Goal: Task Accomplishment & Management: Use online tool/utility

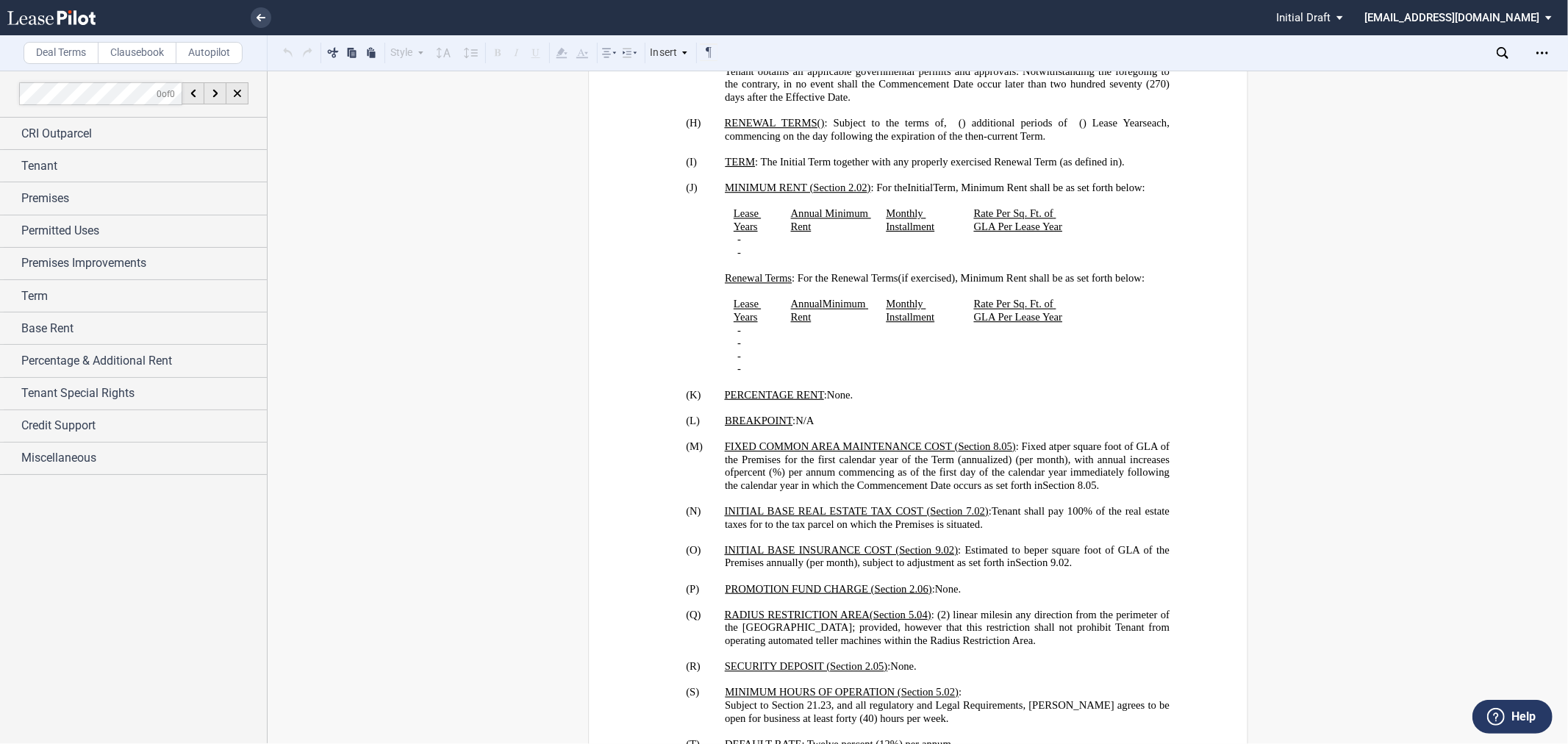
scroll to position [1879, 0]
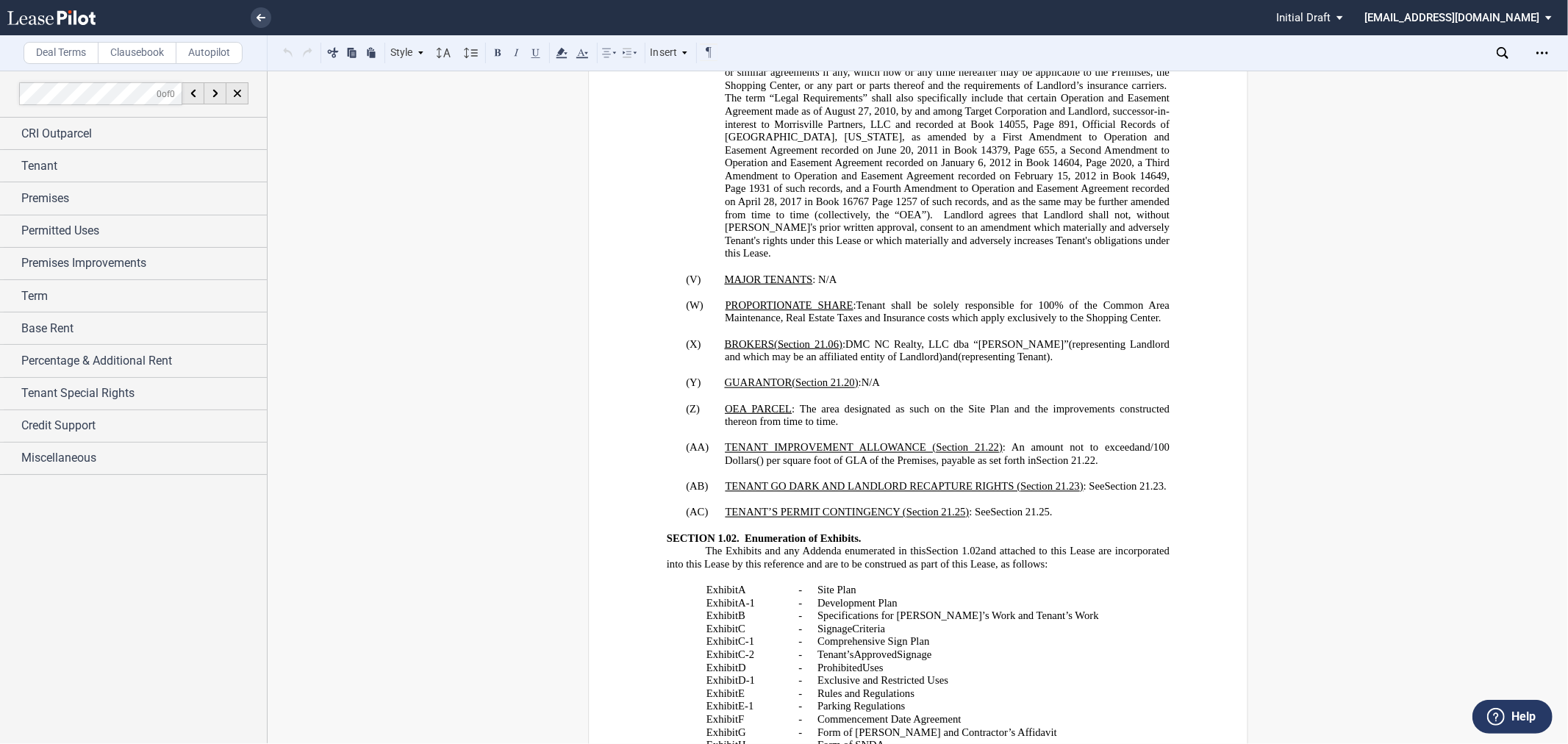
scroll to position [2369, 0]
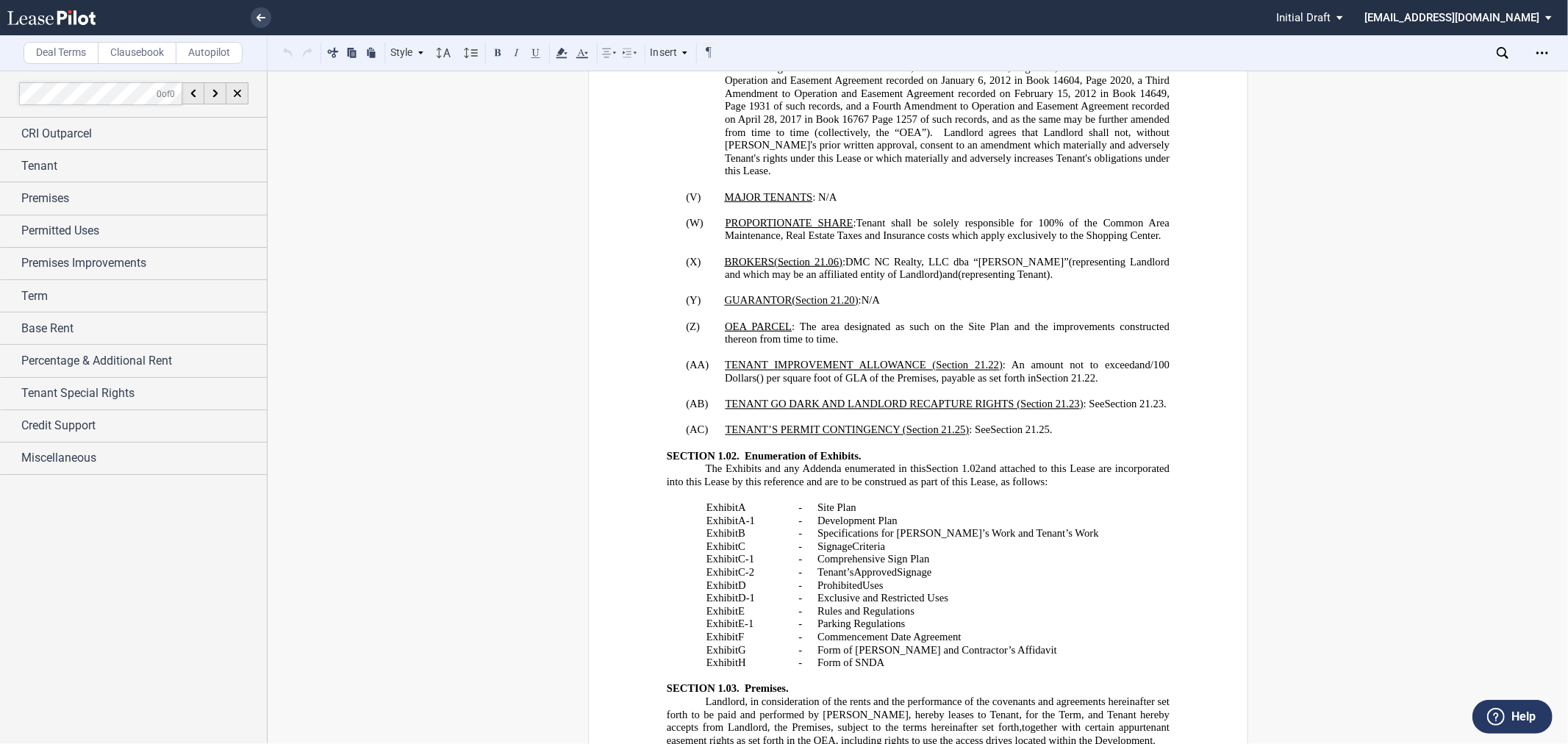
click at [1015, 178] on span "1257 of such records, and as the same may be further amended from time to time …" at bounding box center [948, 145] width 447 height 64
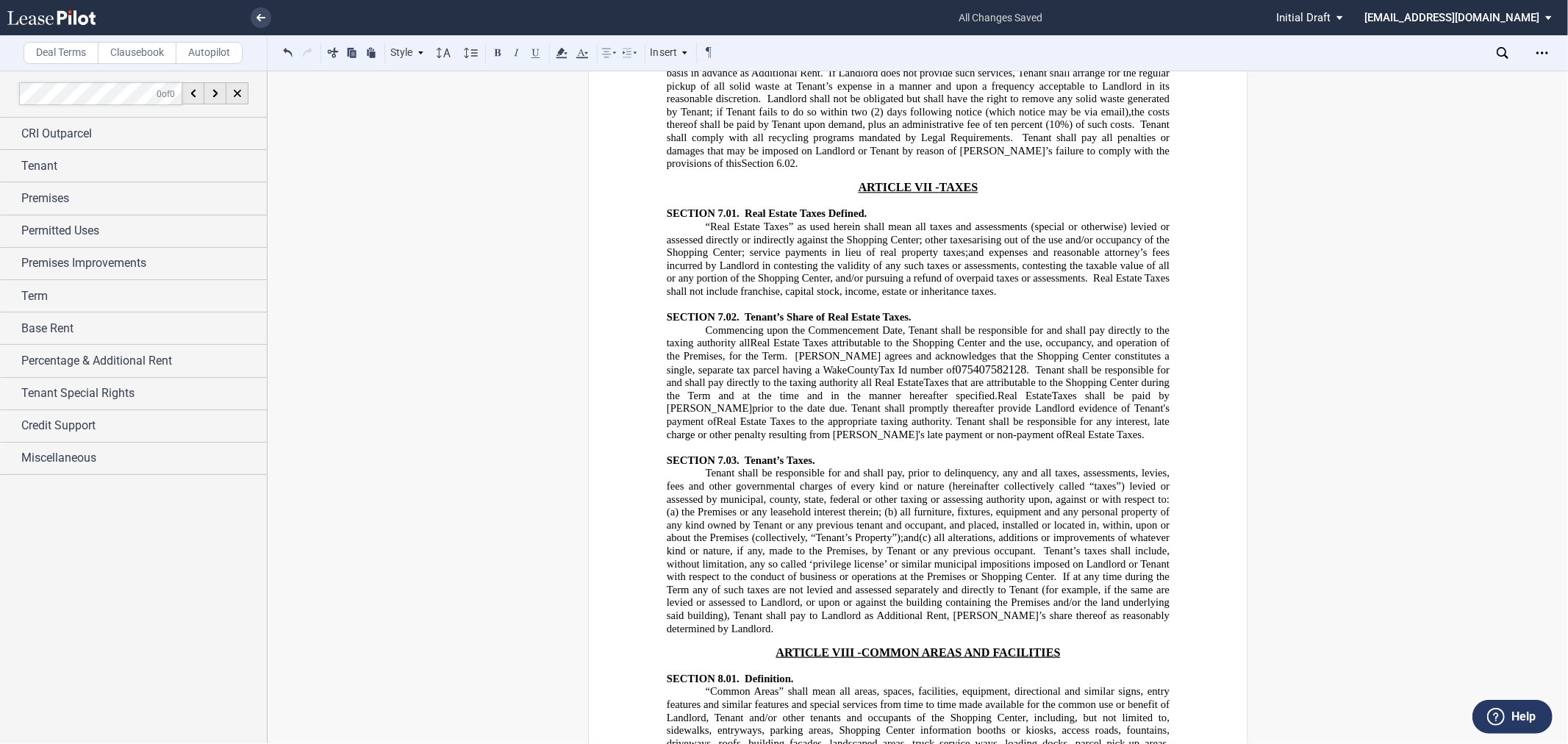
scroll to position [8251, 0]
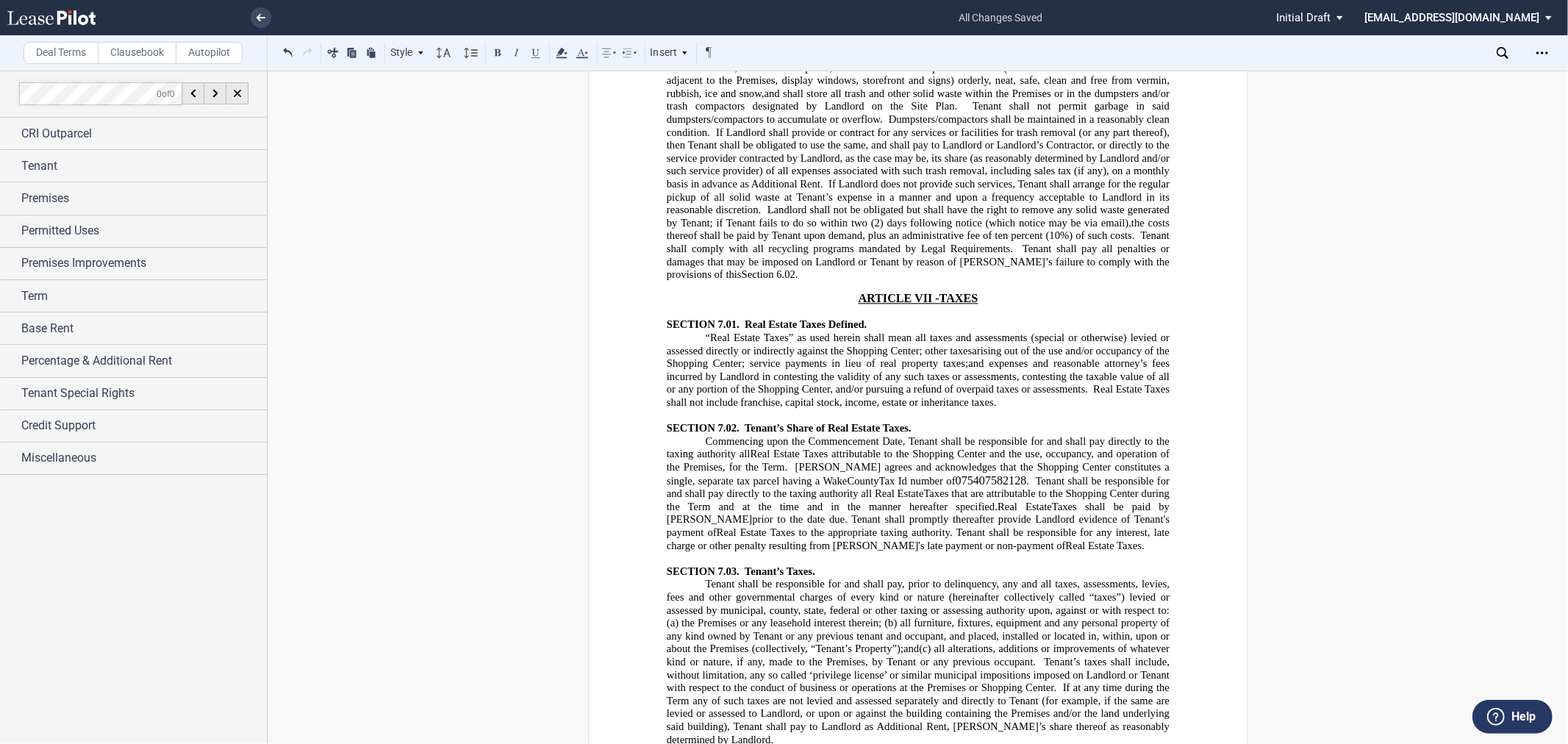
drag, startPoint x: 987, startPoint y: 252, endPoint x: 1031, endPoint y: 248, distance: 44.2
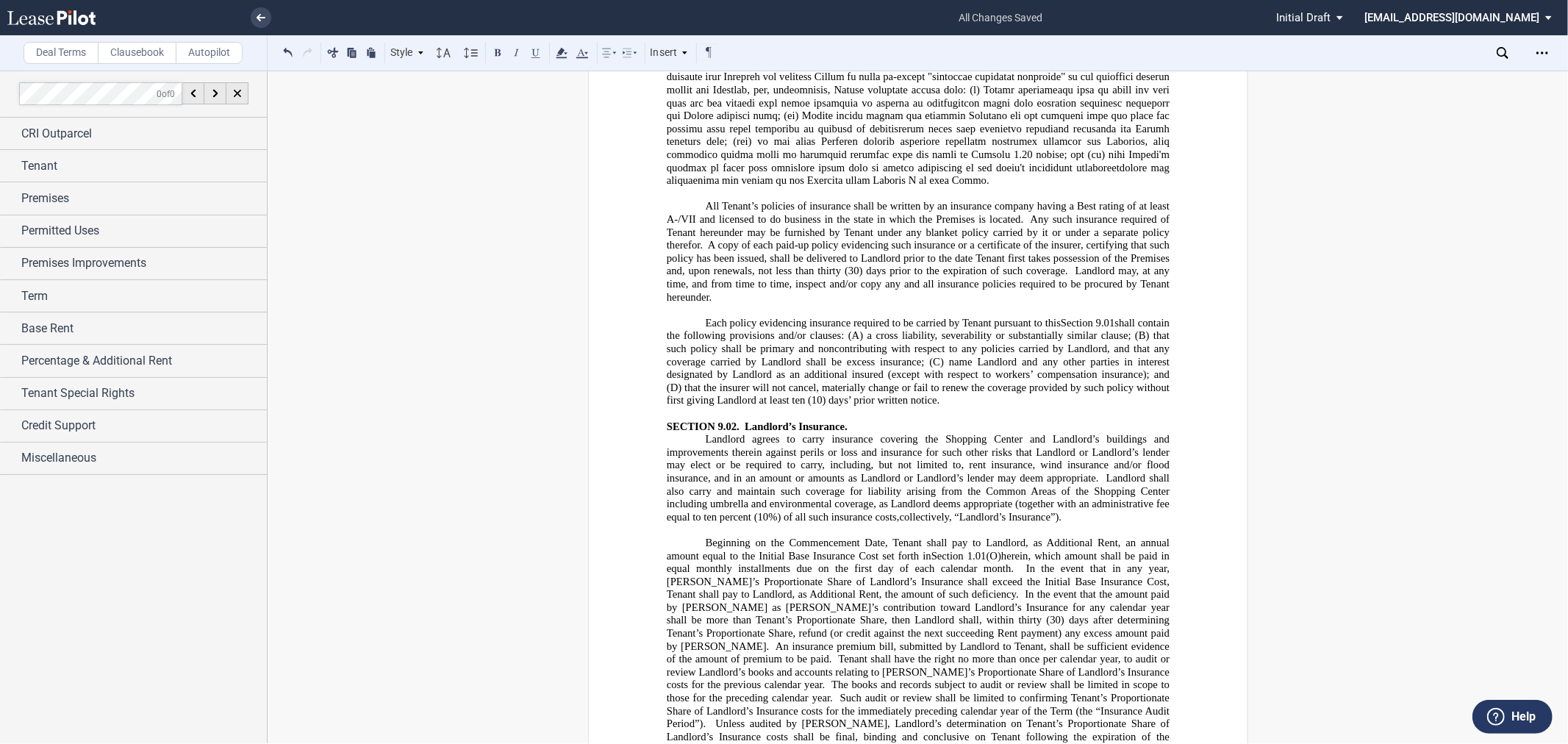
scroll to position [10376, 0]
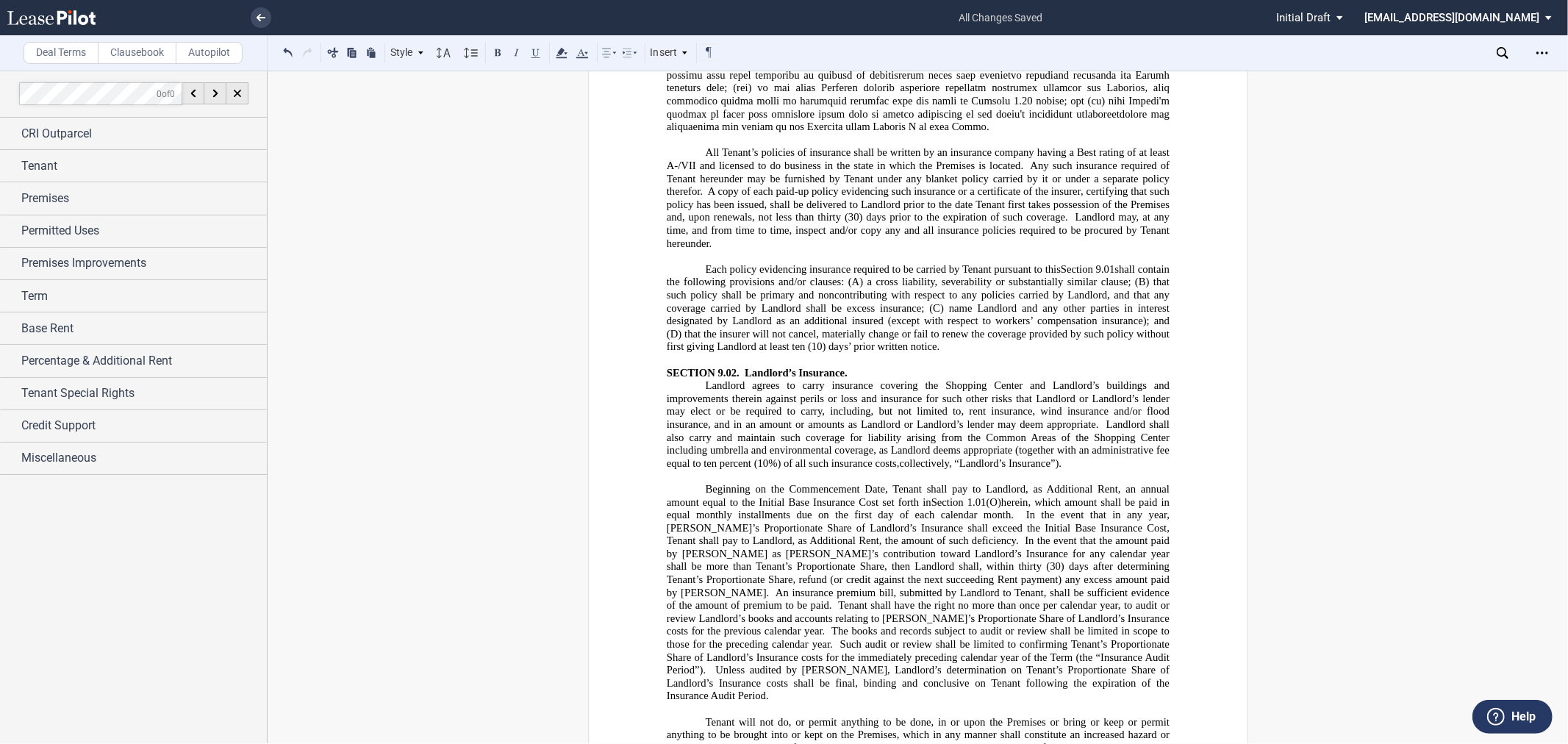
drag, startPoint x: 840, startPoint y: 206, endPoint x: 888, endPoint y: 200, distance: 48.4
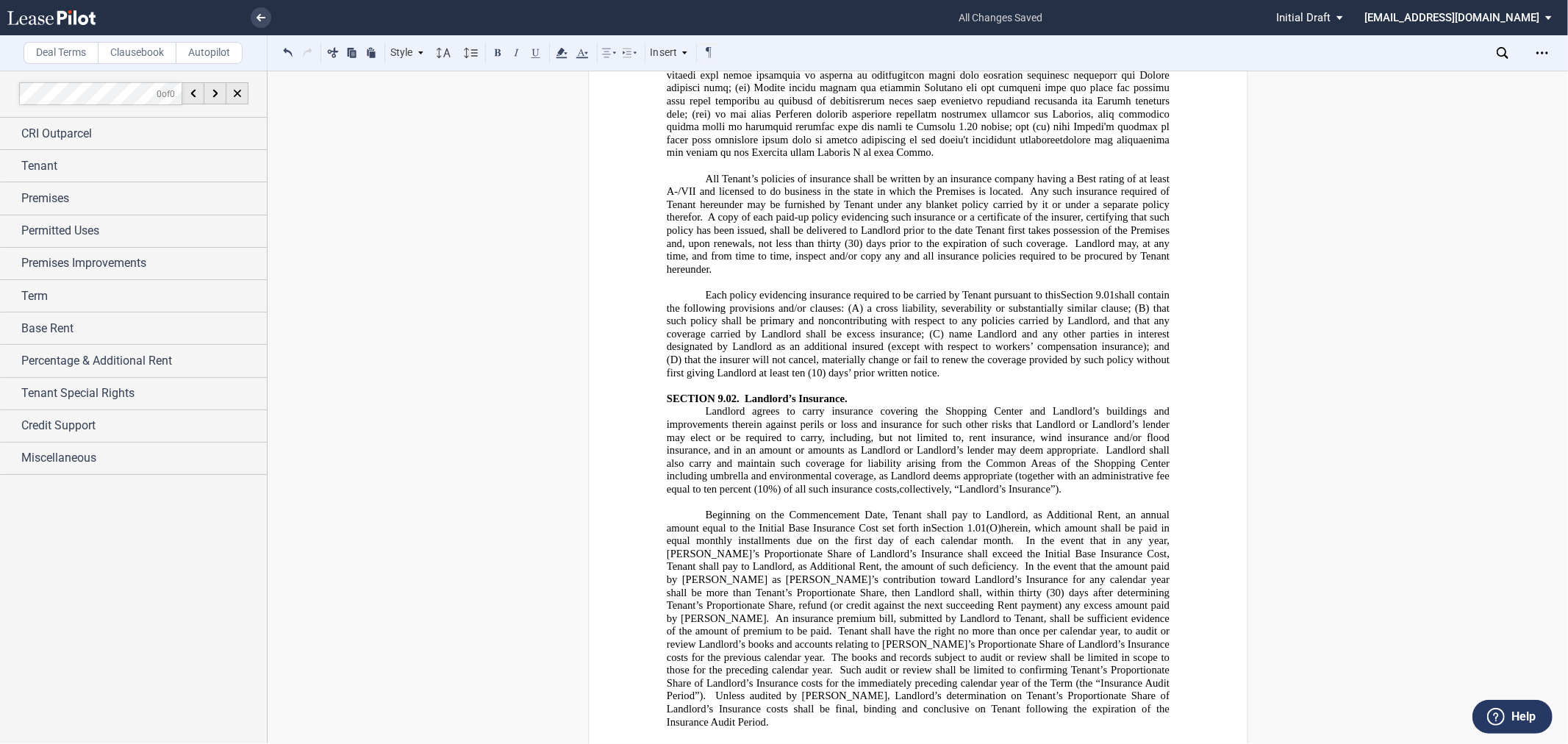
click at [855, 158] on span at bounding box center [918, 88] width 506 height 142
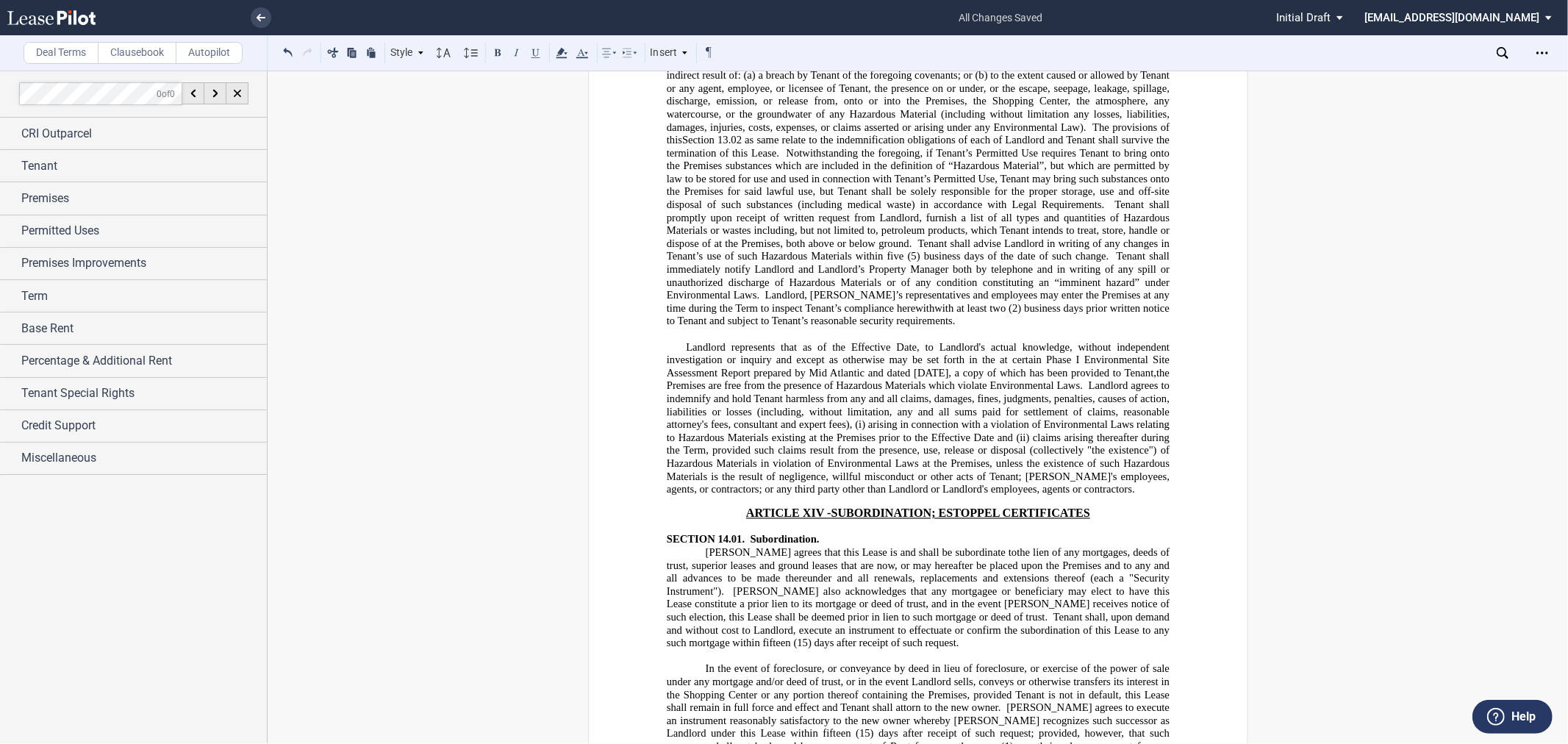
scroll to position [13970, 0]
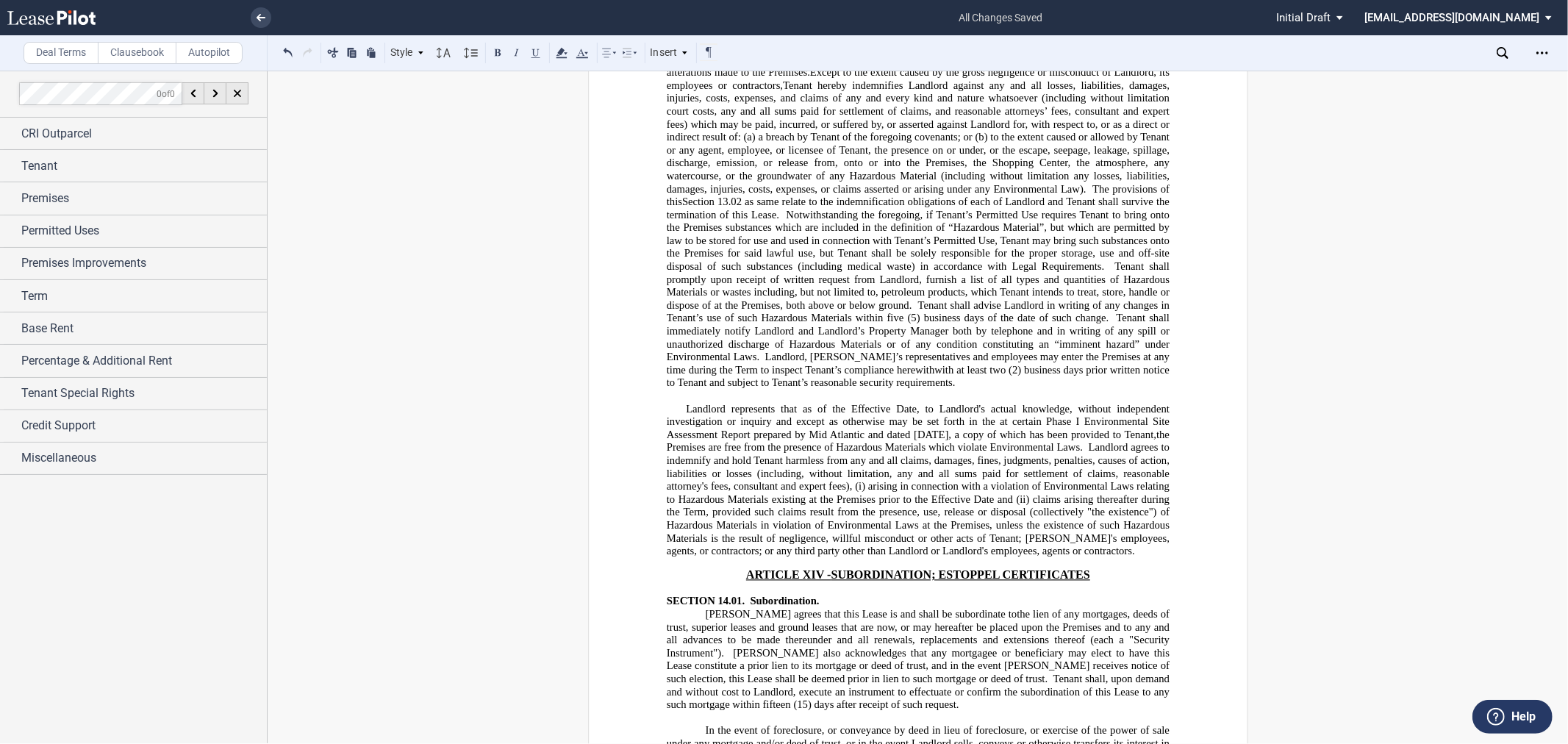
drag, startPoint x: 725, startPoint y: 318, endPoint x: 760, endPoint y: 312, distance: 35.5
click at [893, 52] on span "Tenant agrees that it will not place, hold, release or dispose of any pollutant…" at bounding box center [918, 0] width 506 height 103
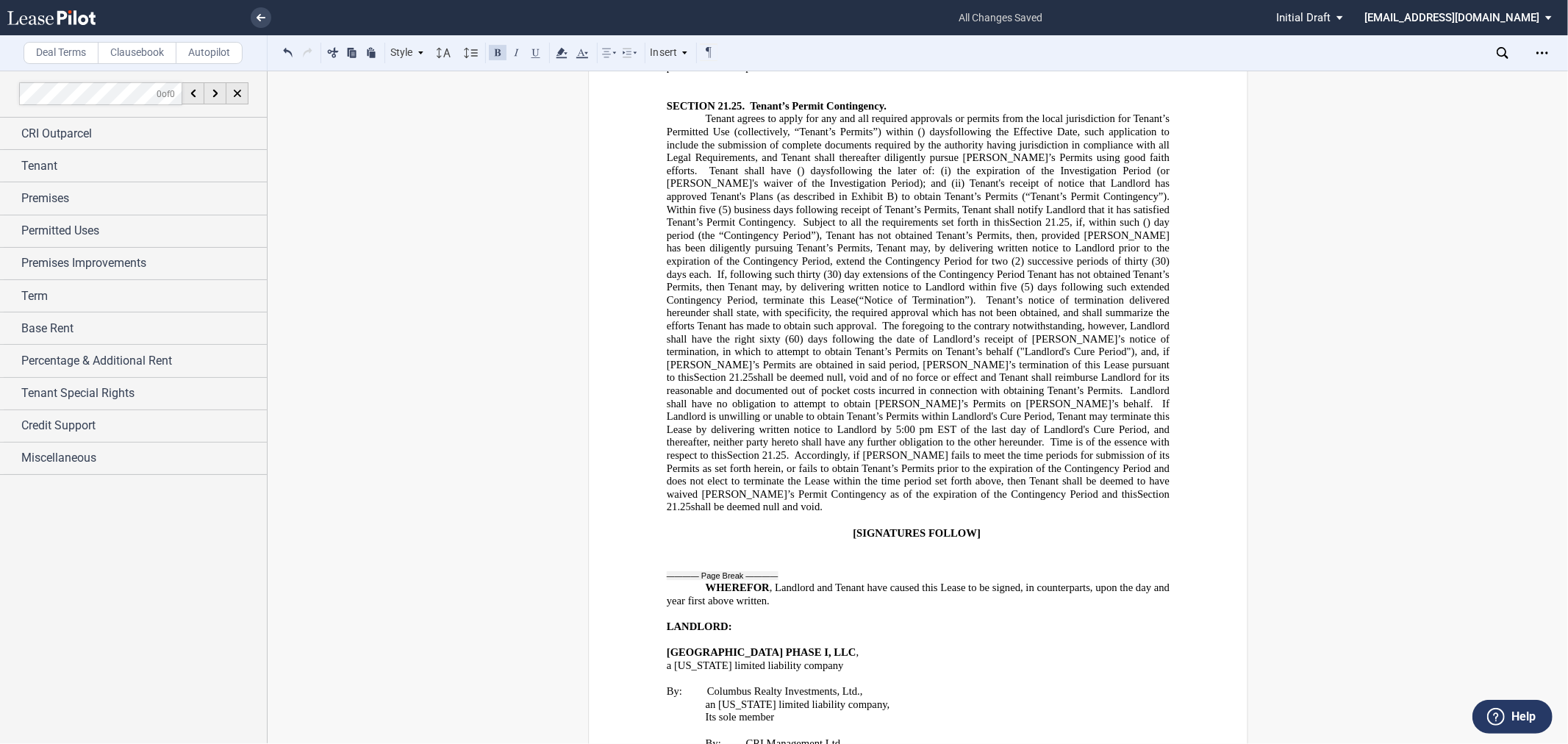
scroll to position [24147, 0]
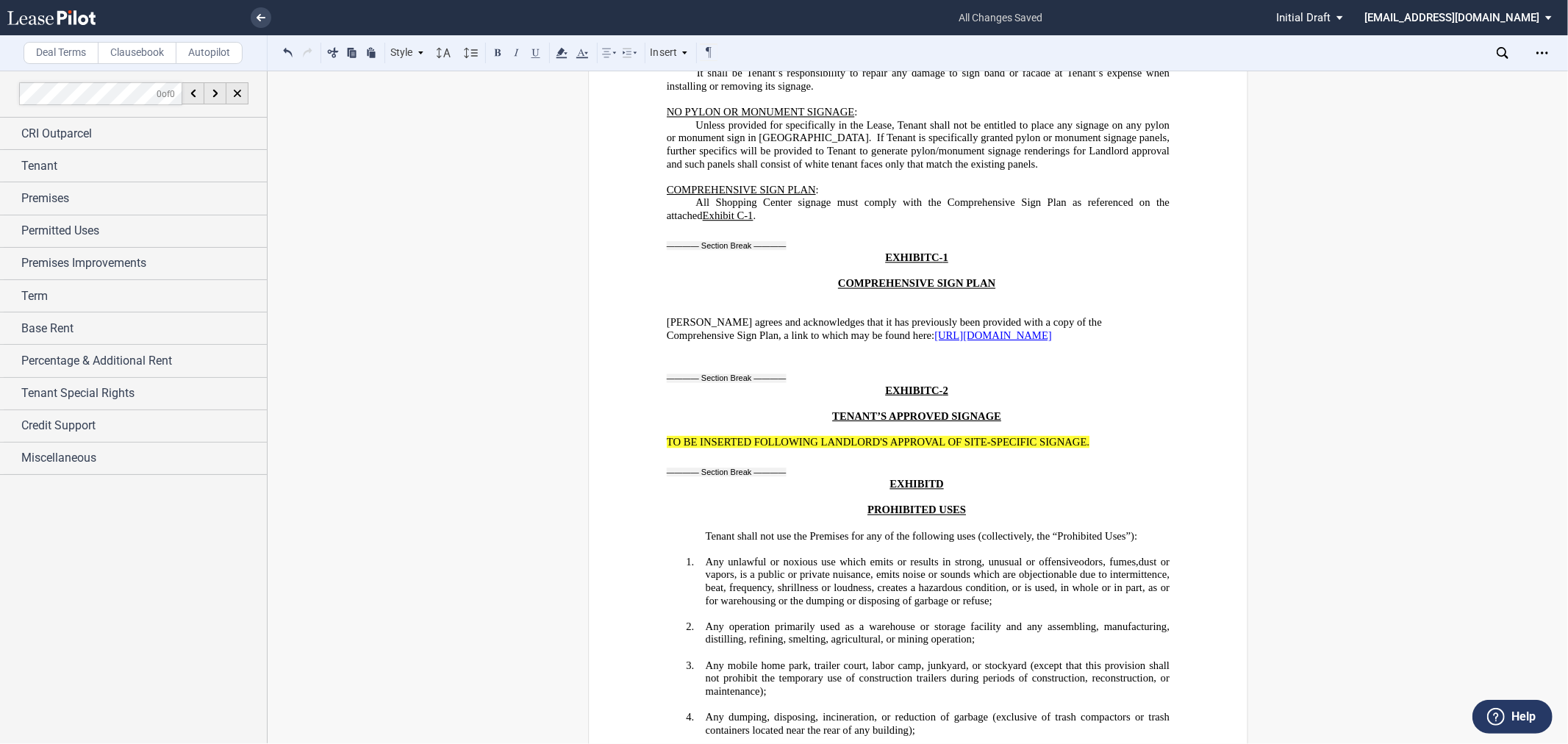
scroll to position [30192, 0]
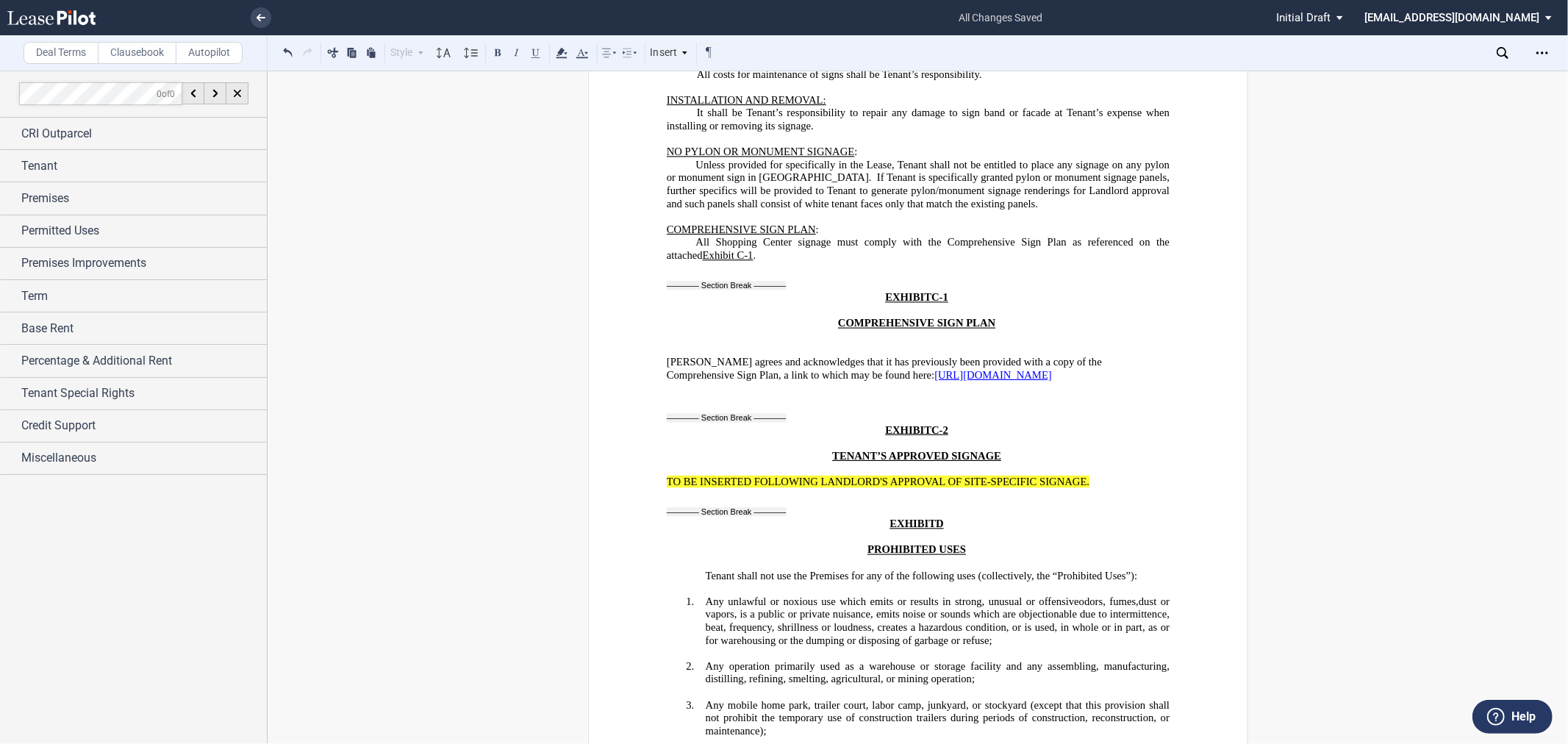
drag, startPoint x: 1063, startPoint y: 402, endPoint x: 1145, endPoint y: 452, distance: 96.0
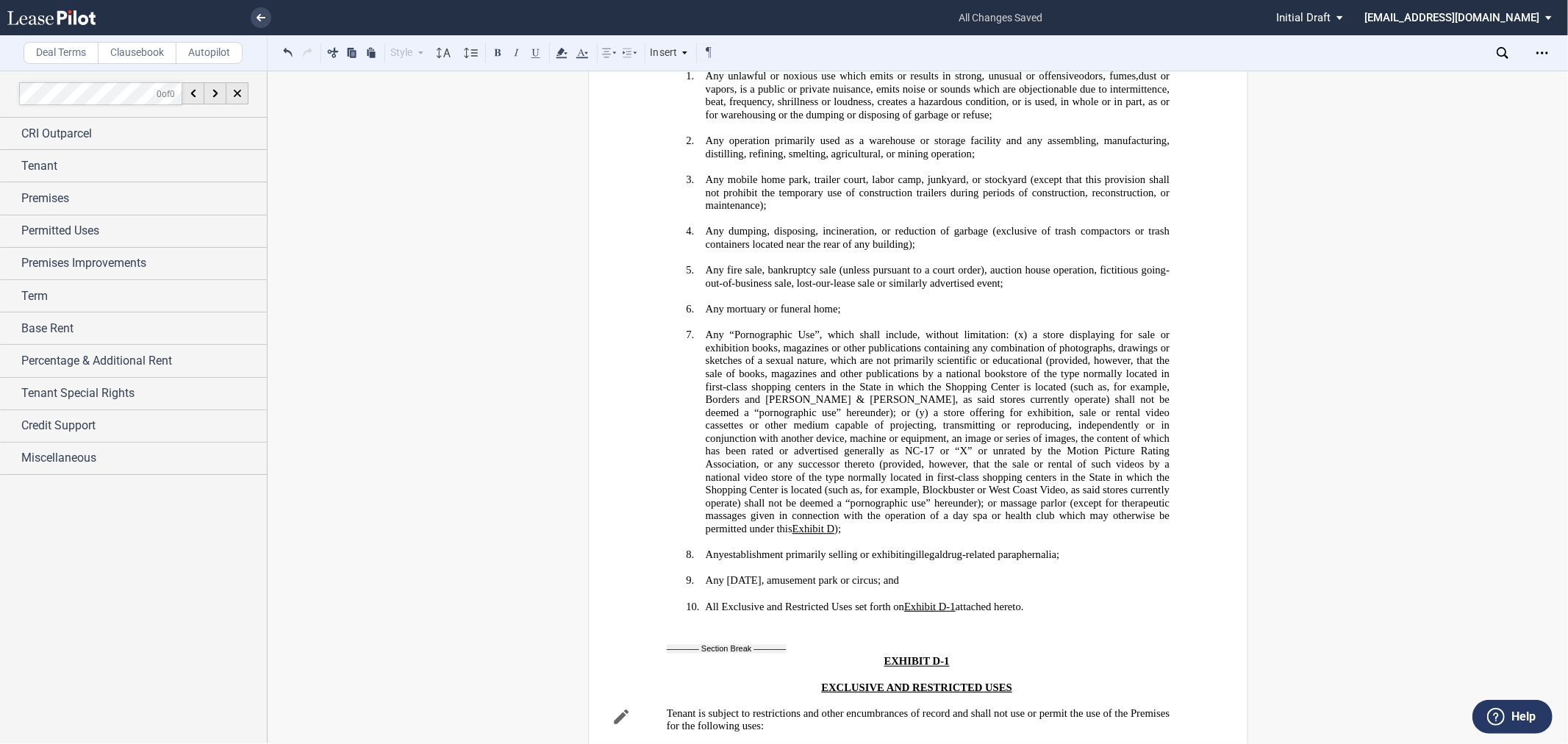
scroll to position [30764, 0]
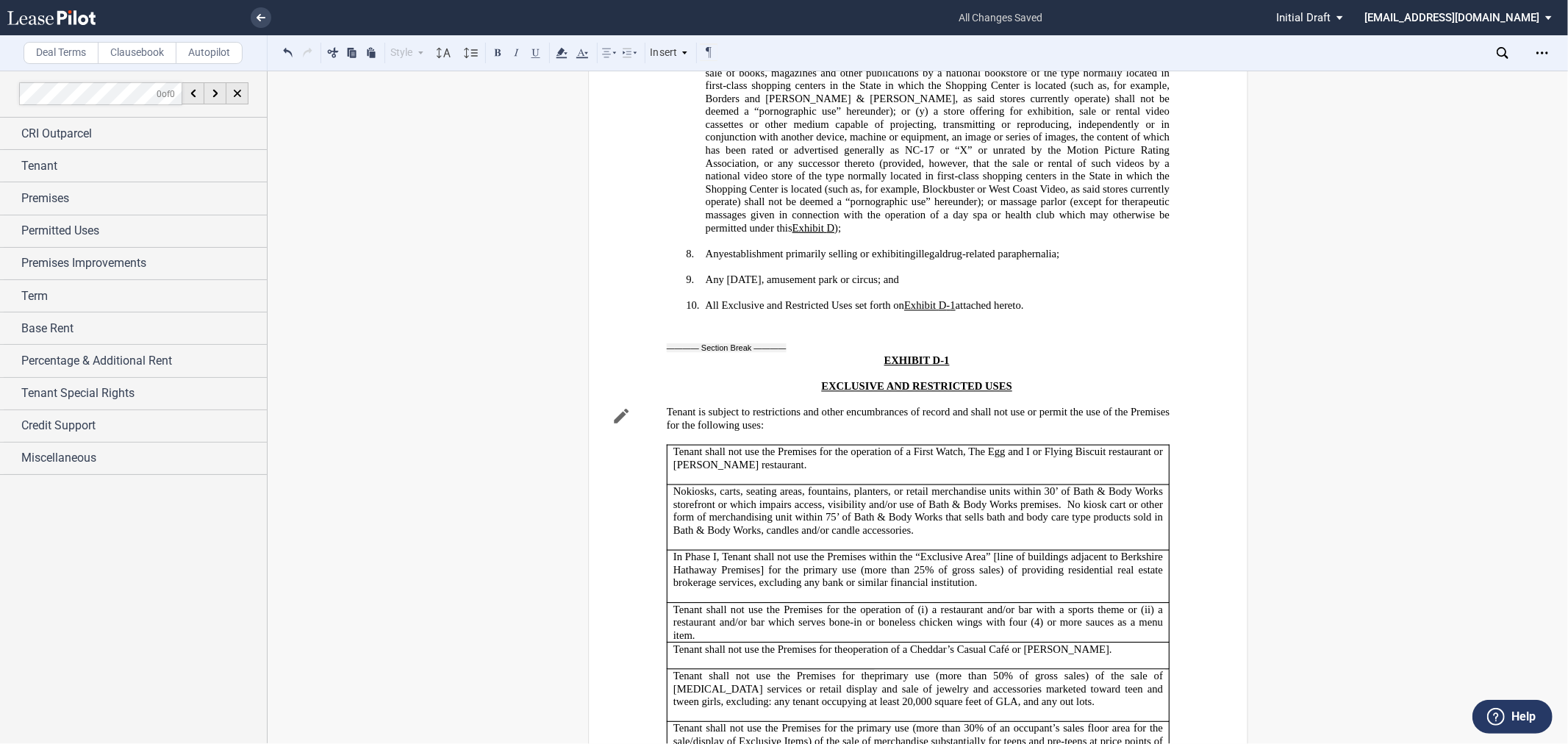
scroll to position [30927, 0]
